Goal: Navigation & Orientation: Understand site structure

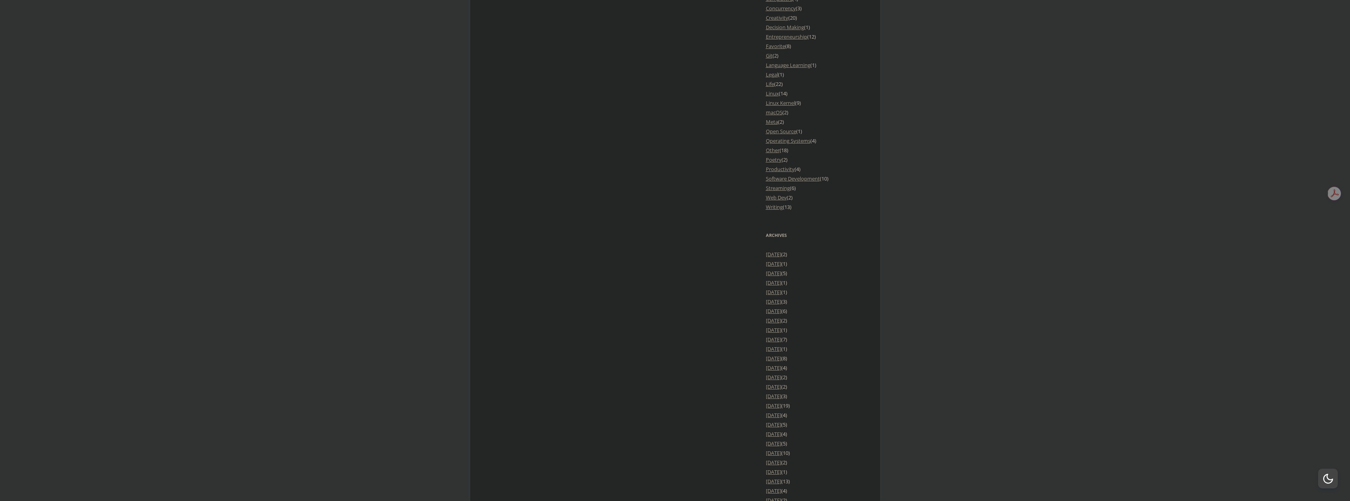
scroll to position [946, 0]
click at [551, 251] on div "Who is offlinemark and what is he streaming? Welcome! This page is for anyone w…" at bounding box center [675, 256] width 378 height 1500
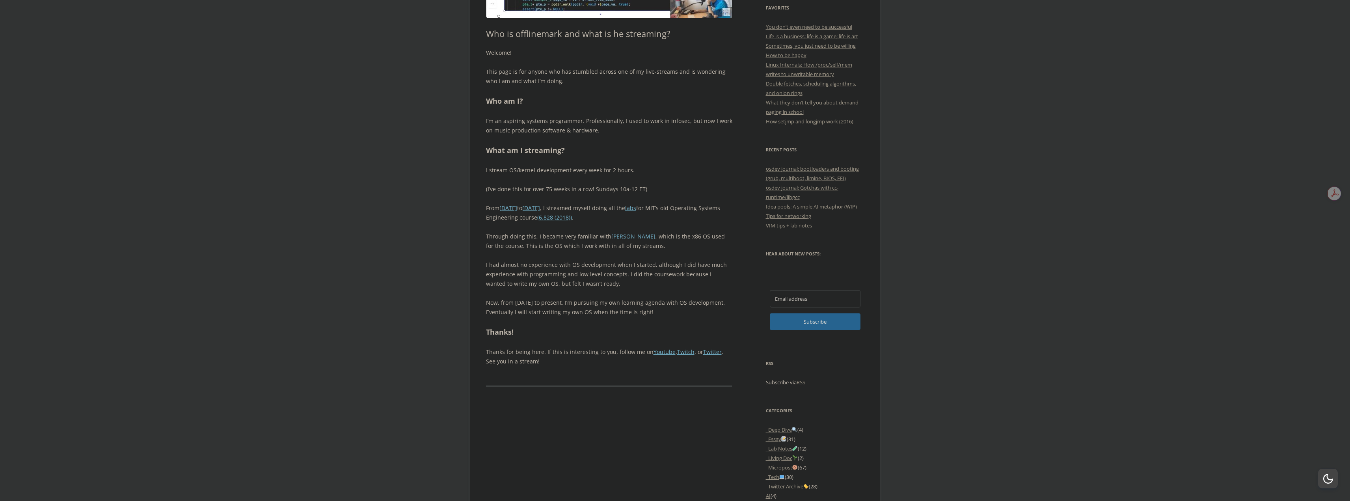
scroll to position [0, 0]
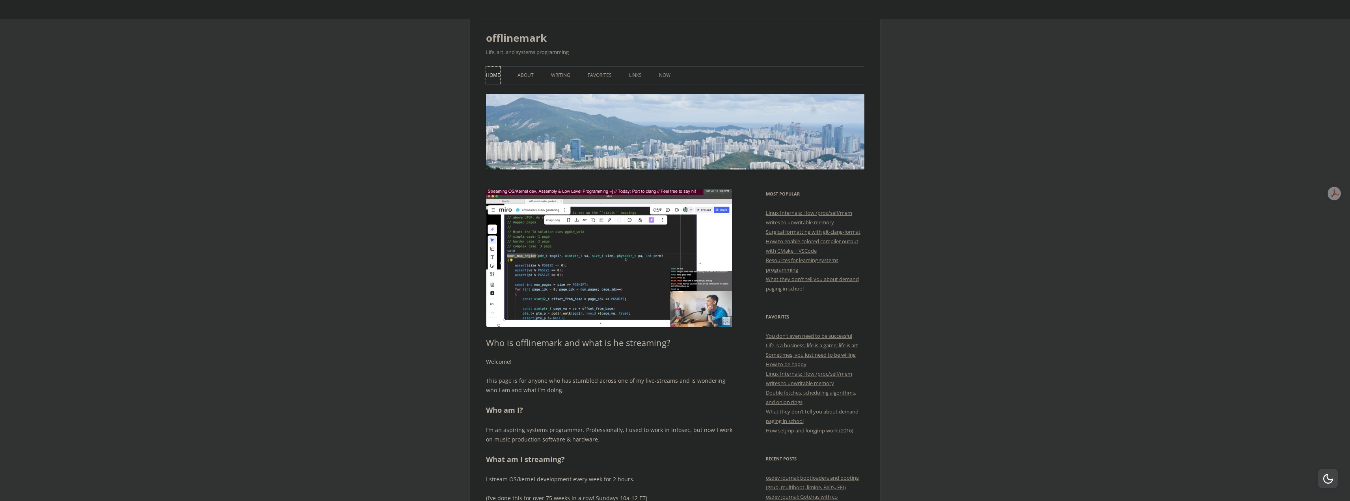
click at [490, 80] on link "Home" at bounding box center [493, 75] width 14 height 17
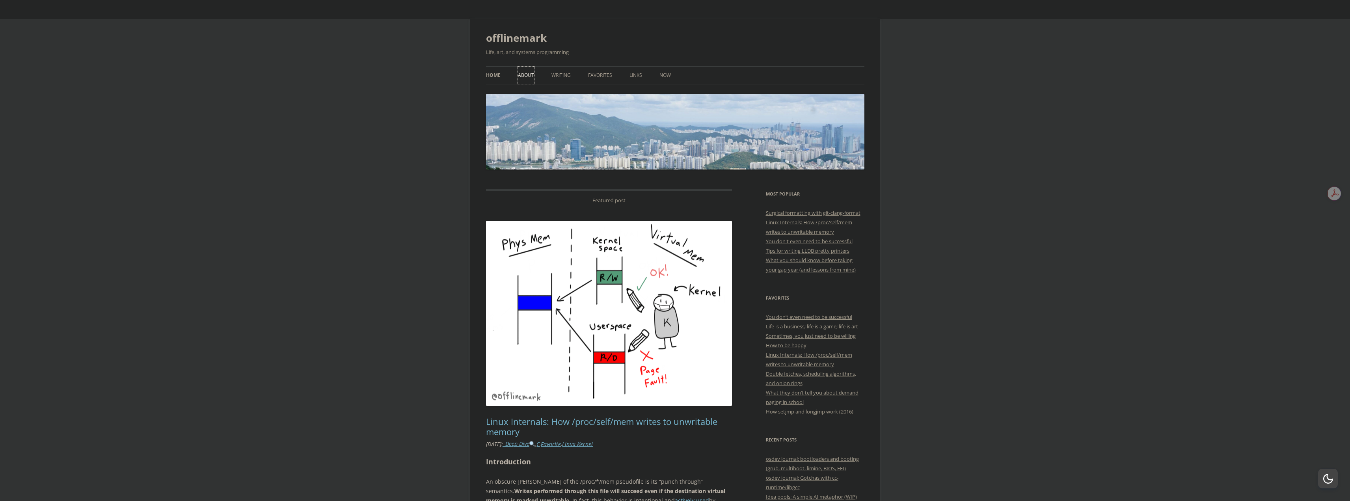
click at [521, 71] on link "About" at bounding box center [526, 75] width 16 height 17
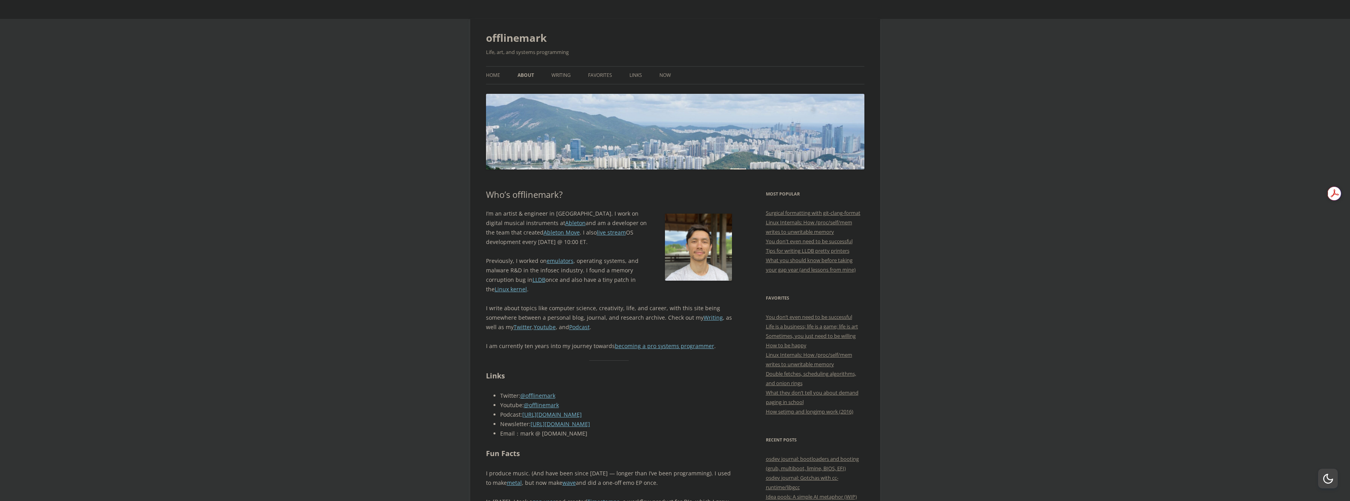
click at [554, 214] on p "I’m an artist & engineer in Berlin. I work on digital musical instruments at Ab…" at bounding box center [609, 228] width 246 height 38
click at [603, 246] on p "I’m an artist & engineer in Berlin. I work on digital musical instruments at Ab…" at bounding box center [609, 228] width 246 height 38
click at [556, 290] on p "Previously, I worked on emulators , operating systems, and malware R&D in the i…" at bounding box center [609, 275] width 246 height 38
click at [555, 72] on link "Writing" at bounding box center [560, 75] width 19 height 17
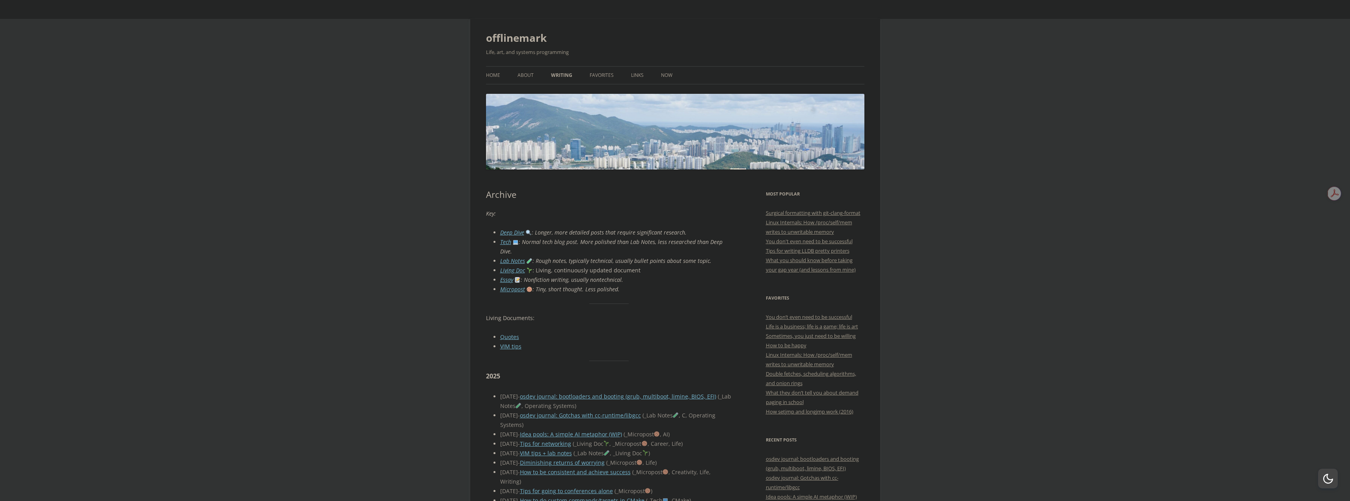
click at [627, 74] on ul "Home About Writing Favorites Links Now" at bounding box center [675, 75] width 378 height 18
click at [638, 74] on link "Links" at bounding box center [637, 75] width 13 height 17
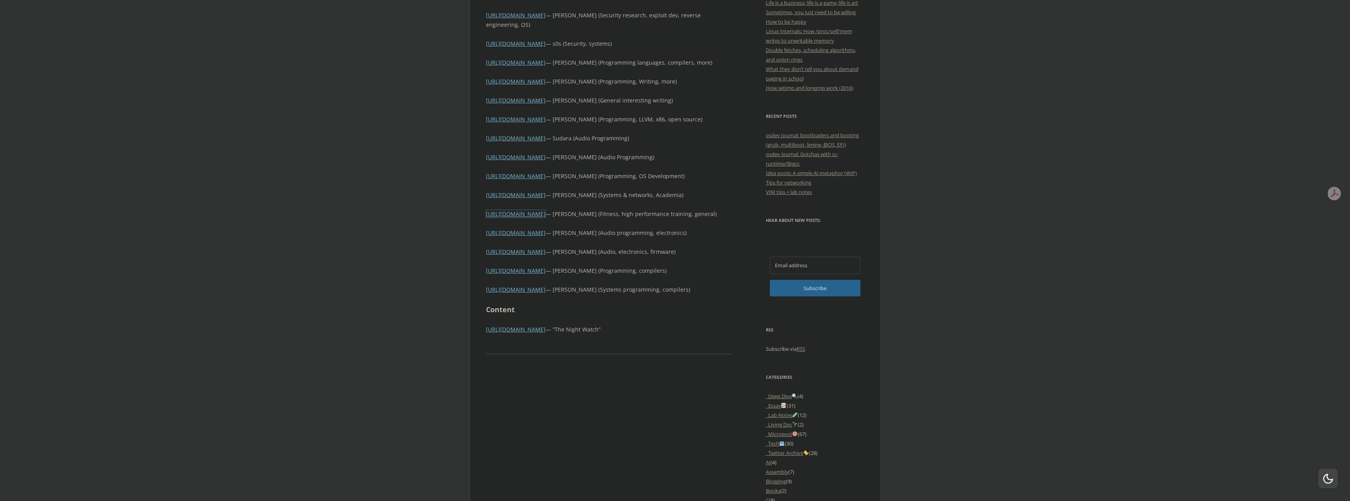
scroll to position [61, 0]
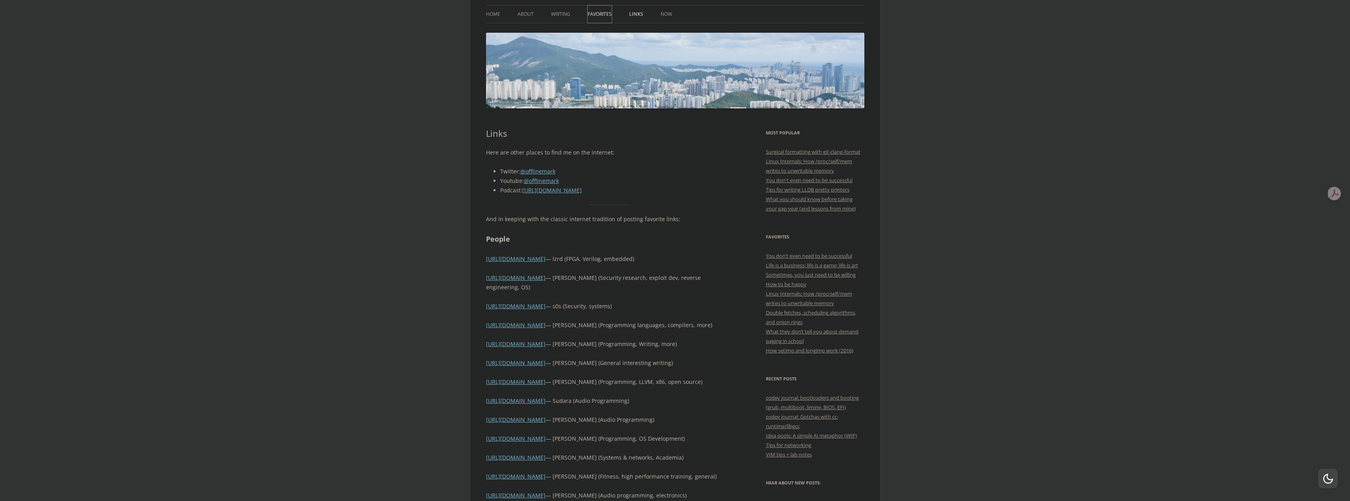
click at [600, 14] on link "Favorites" at bounding box center [600, 14] width 24 height 17
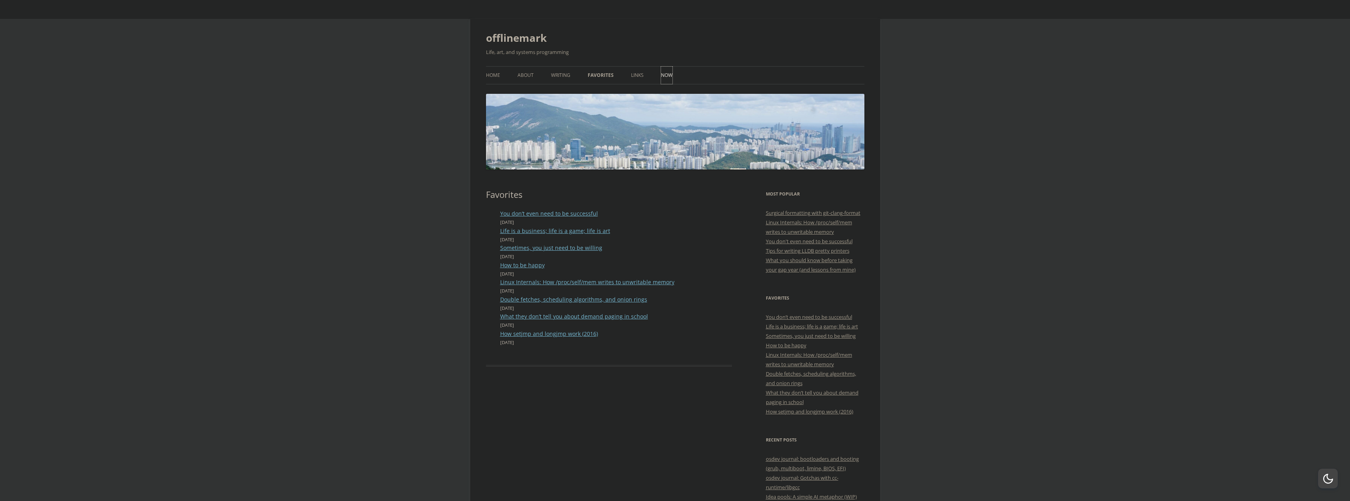
click at [662, 73] on link "Now" at bounding box center [666, 75] width 11 height 17
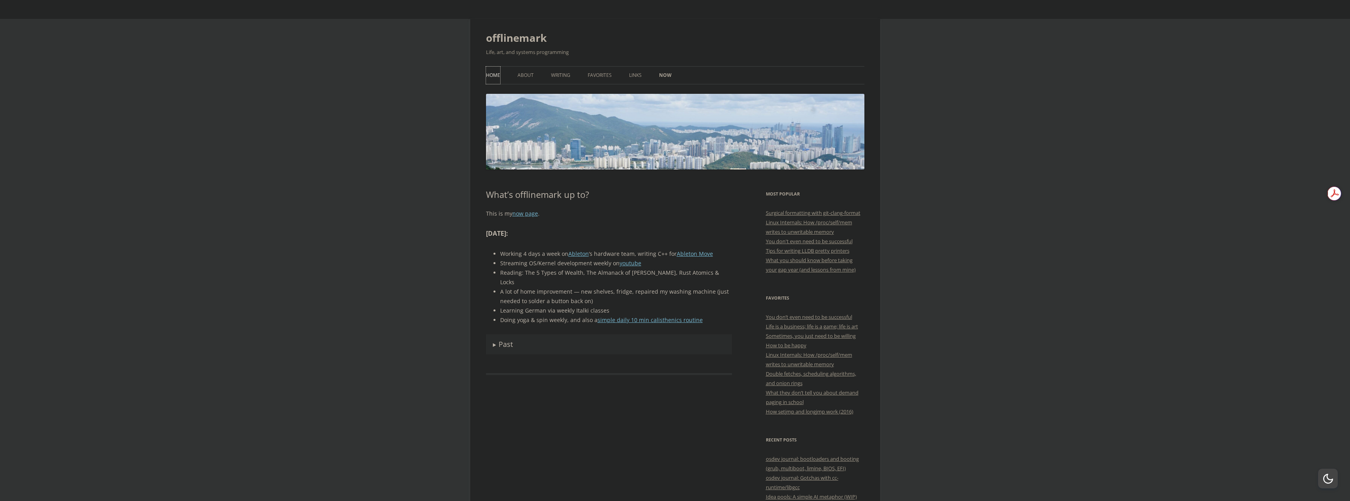
click at [496, 75] on link "Home" at bounding box center [493, 75] width 14 height 17
